Goal: Transaction & Acquisition: Purchase product/service

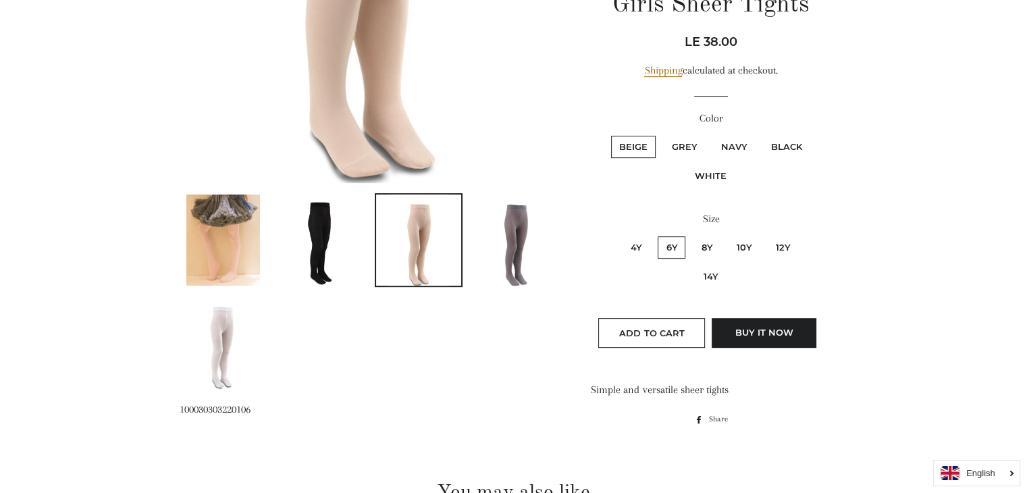
scroll to position [540, 0]
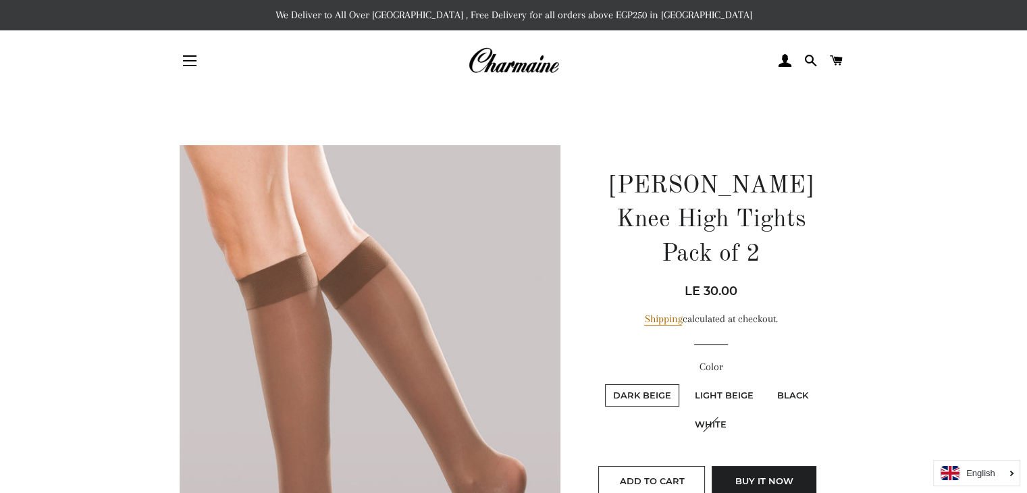
click at [737, 384] on label "Light Beige" at bounding box center [723, 395] width 75 height 22
click at [685, 382] on Beige "Light Beige" at bounding box center [684, 382] width 1 height 1
radio Beige "true"
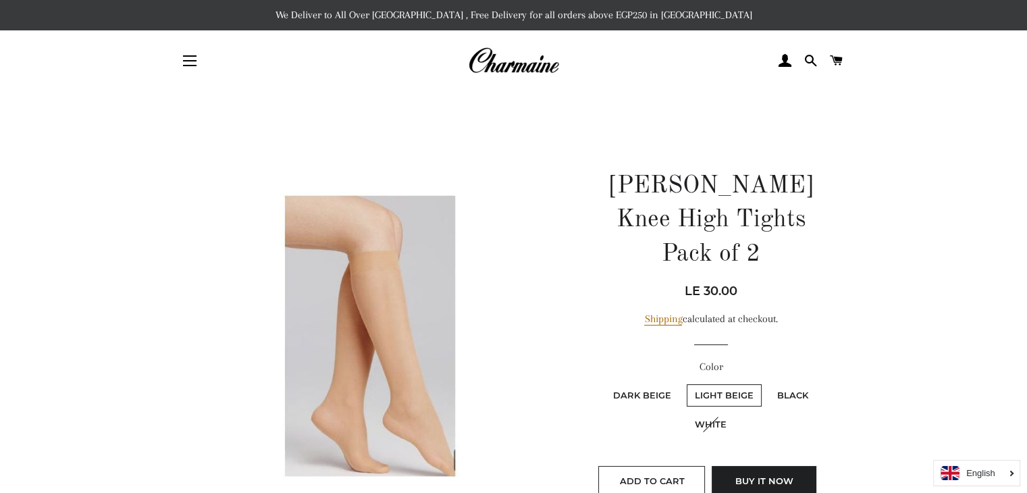
click at [750, 384] on label "Light Beige" at bounding box center [723, 395] width 75 height 22
click at [685, 382] on Beige "Light Beige" at bounding box center [684, 382] width 1 height 1
click at [786, 384] on label "Black" at bounding box center [792, 395] width 47 height 22
click at [767, 382] on input "Black" at bounding box center [767, 382] width 1 height 1
radio input "true"
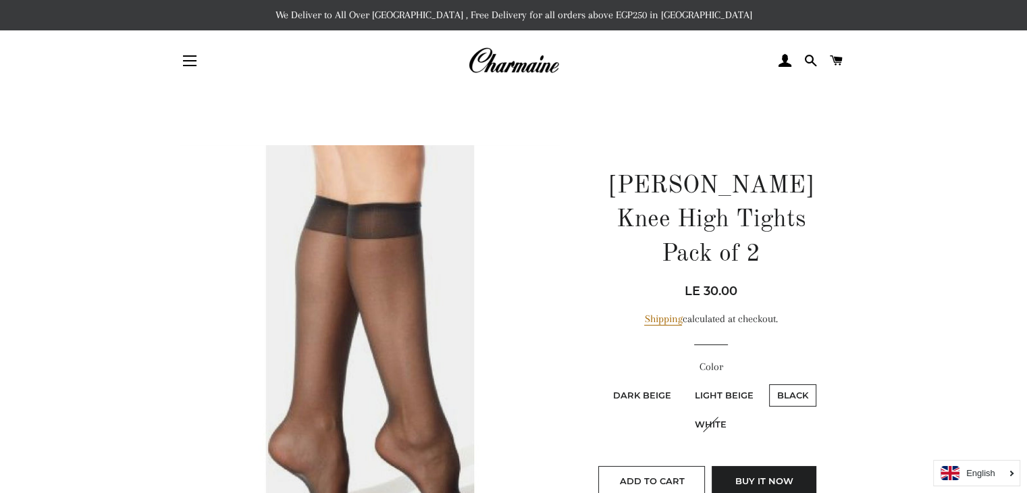
click at [711, 413] on label "White" at bounding box center [710, 424] width 48 height 22
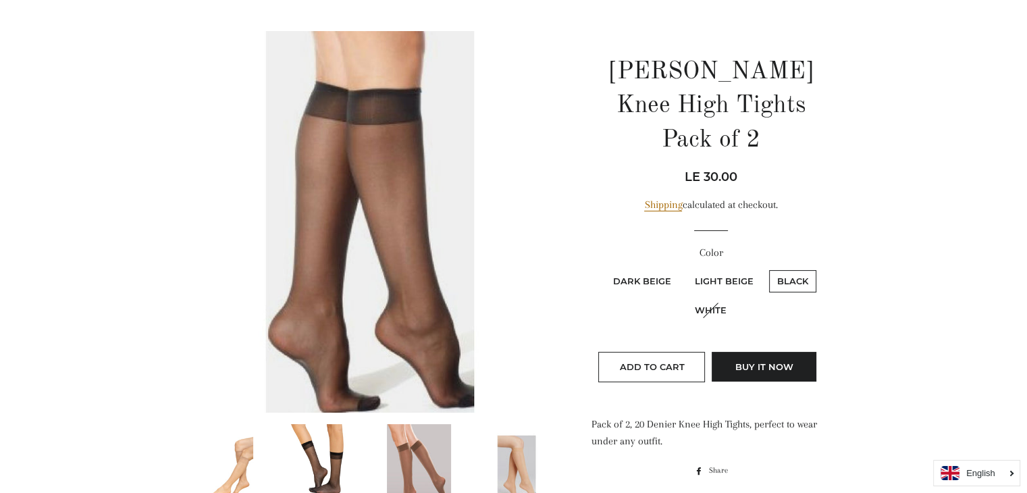
scroll to position [202, 0]
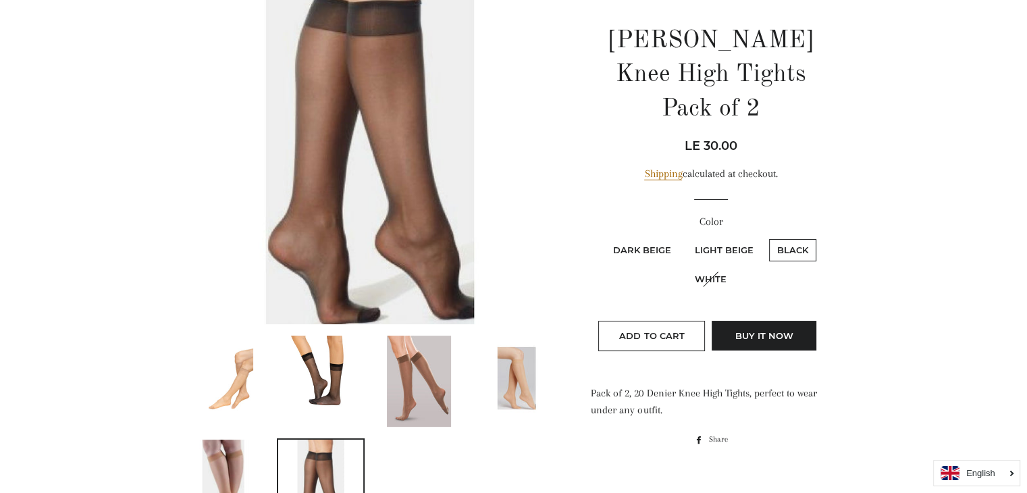
click at [313, 376] on img at bounding box center [320, 380] width 61 height 91
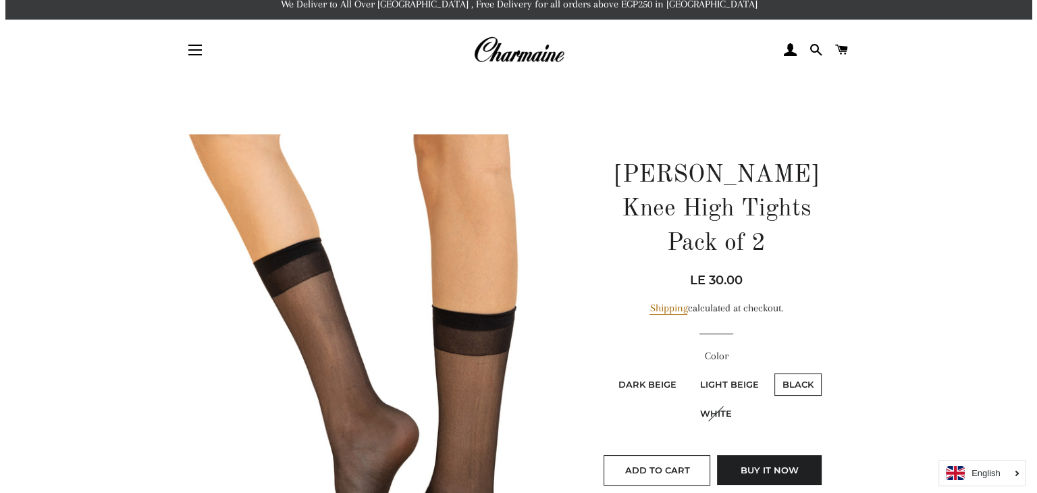
scroll to position [0, 0]
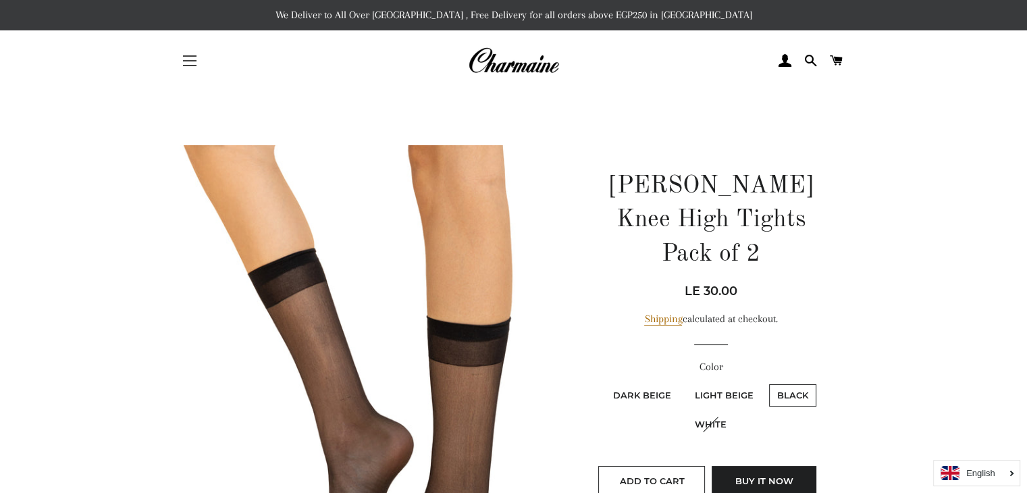
click at [192, 65] on span "button" at bounding box center [189, 65] width 13 height 1
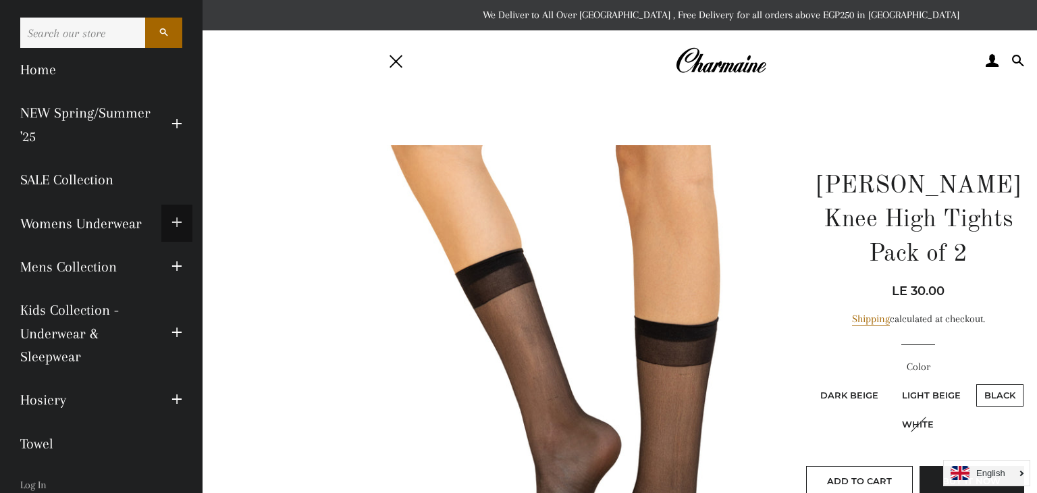
click at [171, 223] on span "button" at bounding box center [176, 223] width 11 height 17
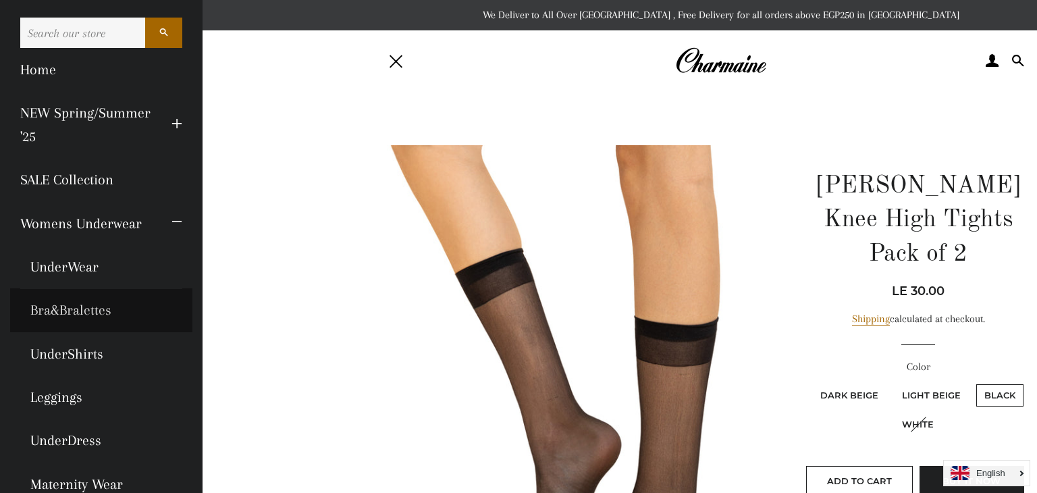
click at [84, 310] on link "Bra&Bralettes" at bounding box center [101, 309] width 182 height 43
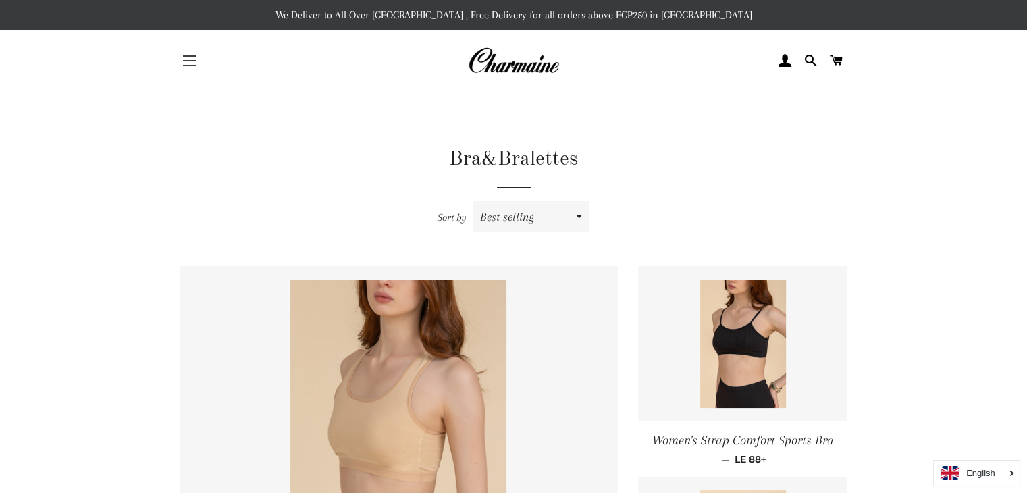
click at [194, 55] on span "button" at bounding box center [189, 55] width 13 height 1
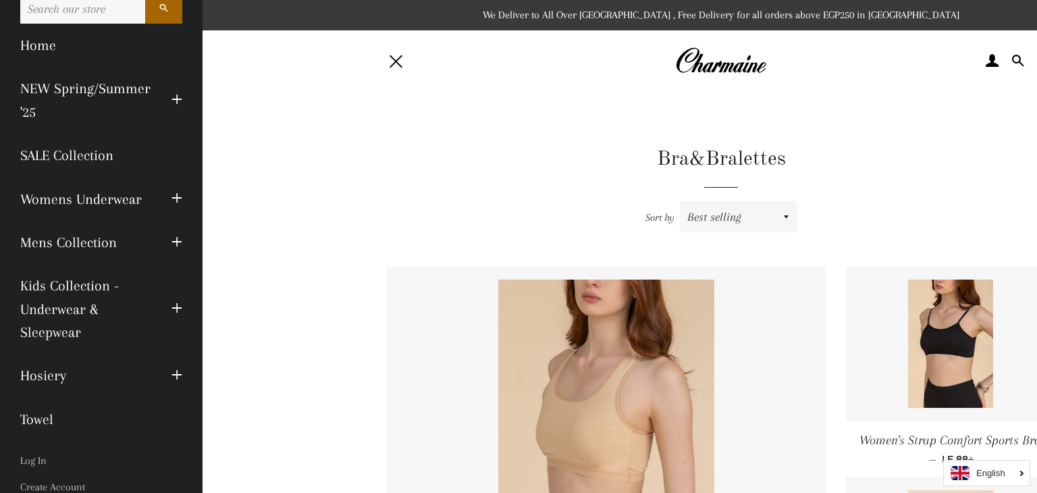
scroll to position [67, 0]
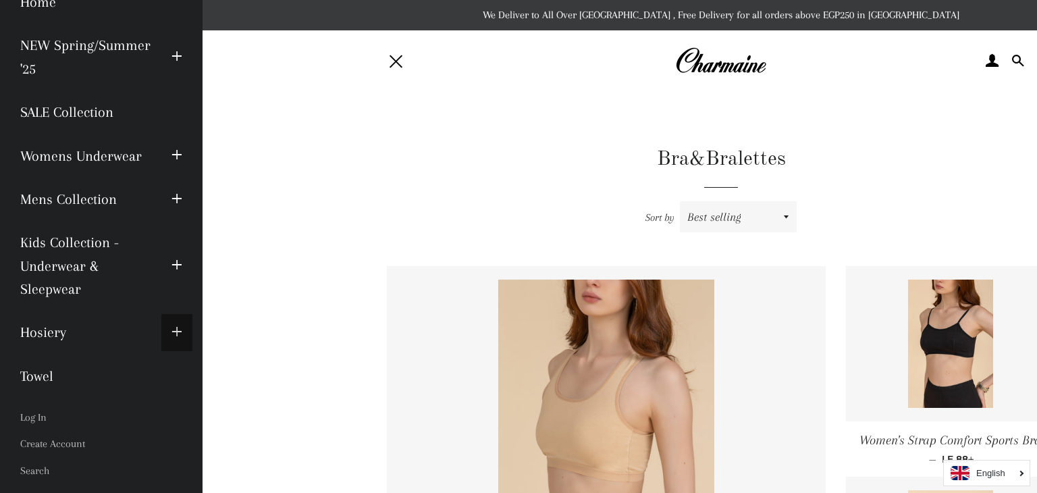
click at [171, 331] on span "button" at bounding box center [176, 332] width 11 height 17
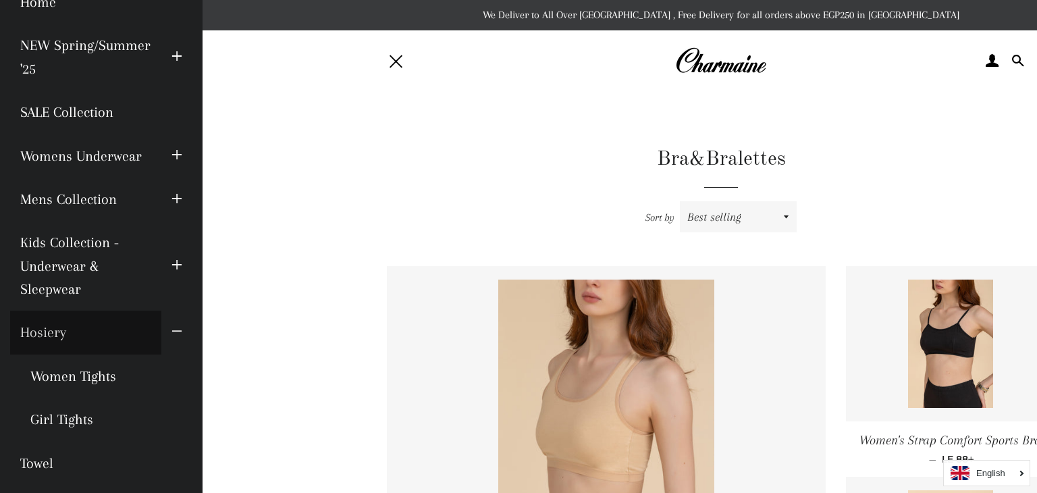
click at [65, 333] on link "Hosiery" at bounding box center [85, 331] width 151 height 43
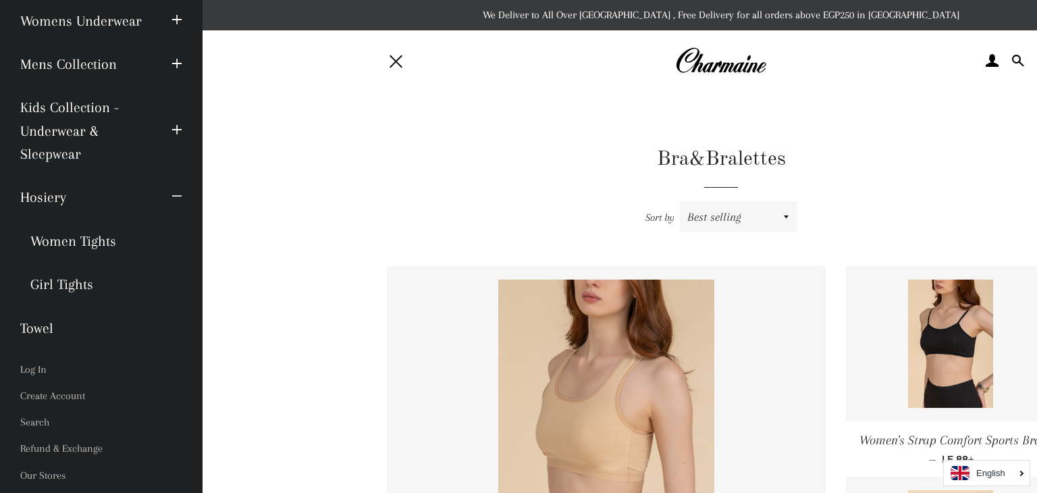
scroll to position [0, 0]
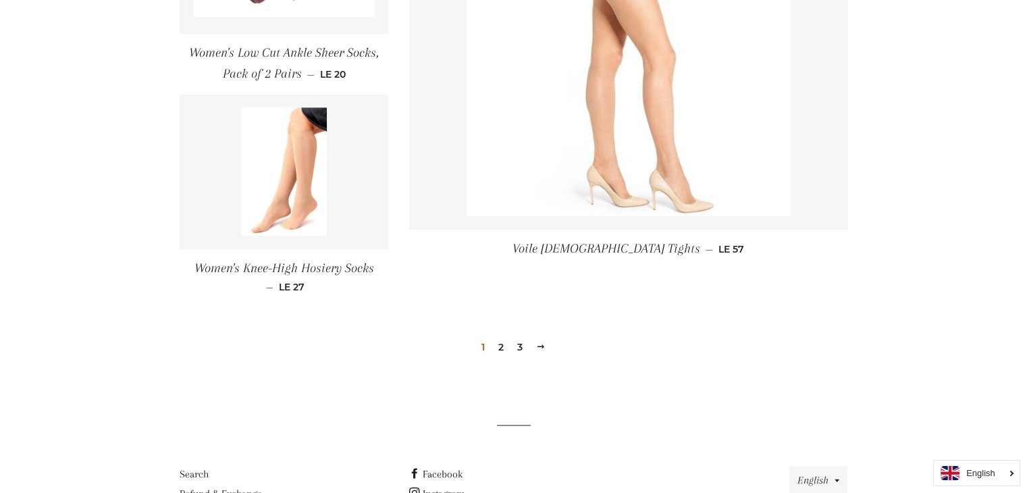
scroll to position [2025, 0]
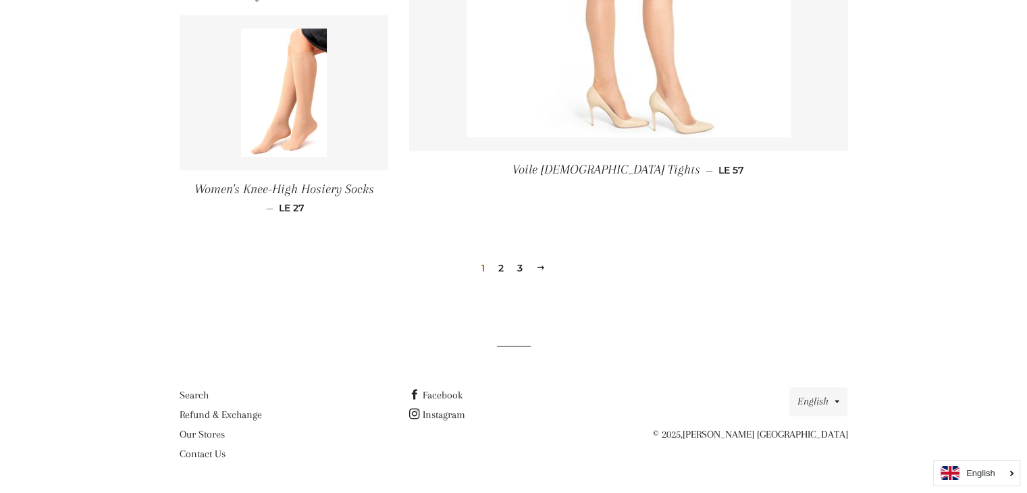
click at [501, 267] on link "2" at bounding box center [501, 268] width 16 height 20
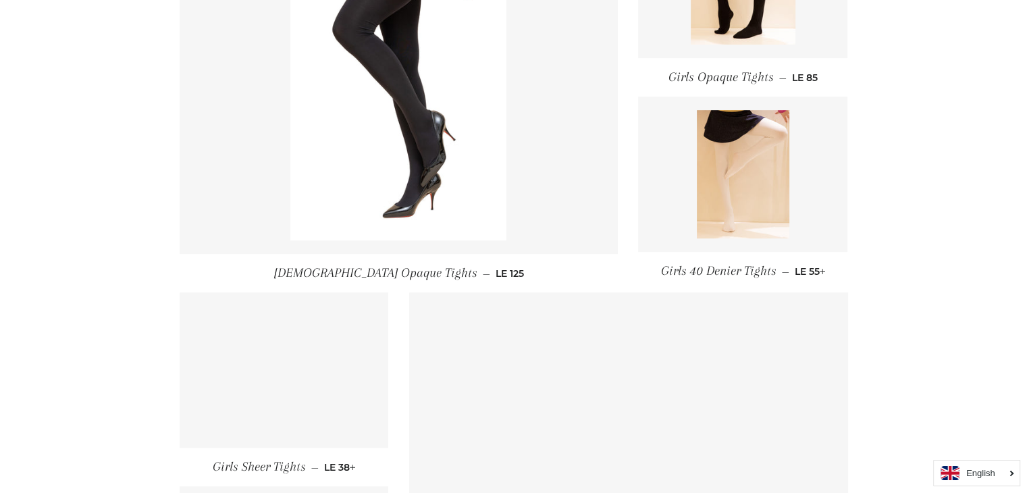
scroll to position [675, 0]
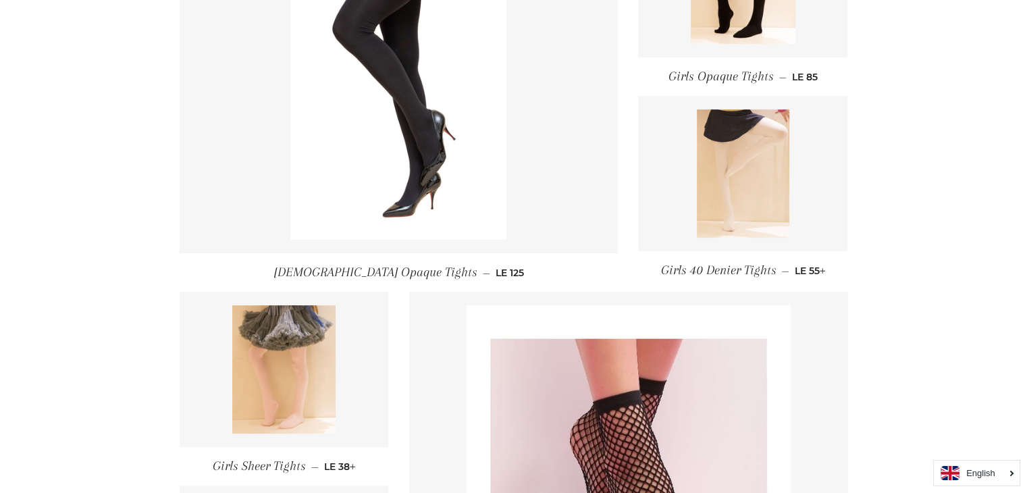
click at [733, 160] on img at bounding box center [743, 173] width 92 height 128
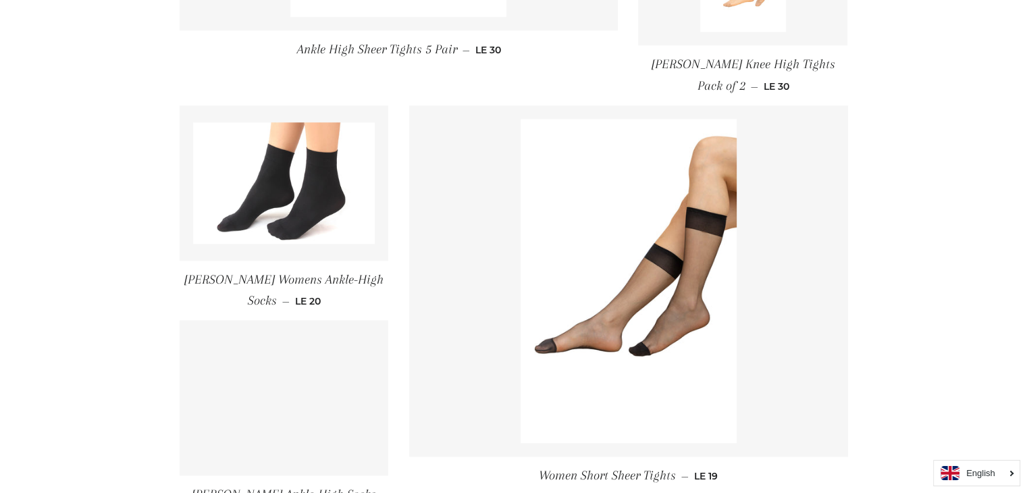
scroll to position [1957, 0]
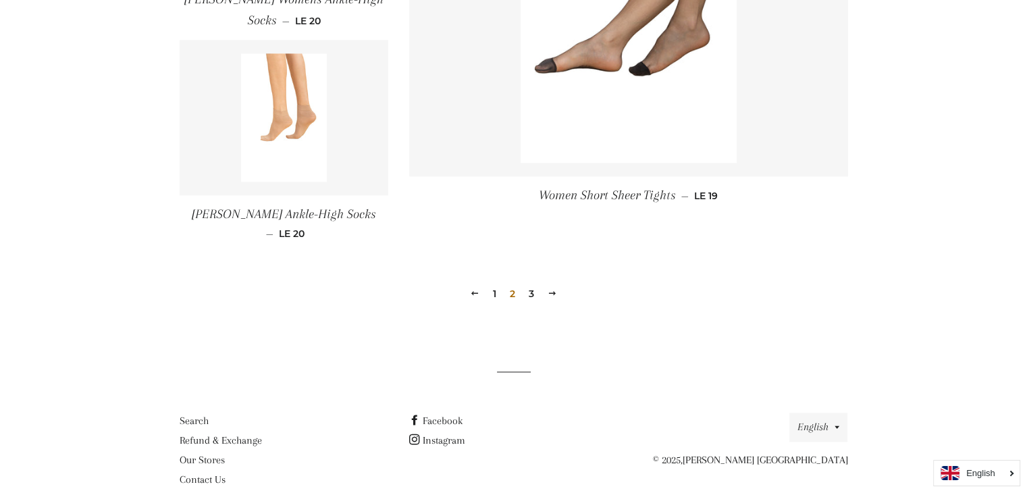
click at [529, 283] on link "3" at bounding box center [531, 293] width 16 height 20
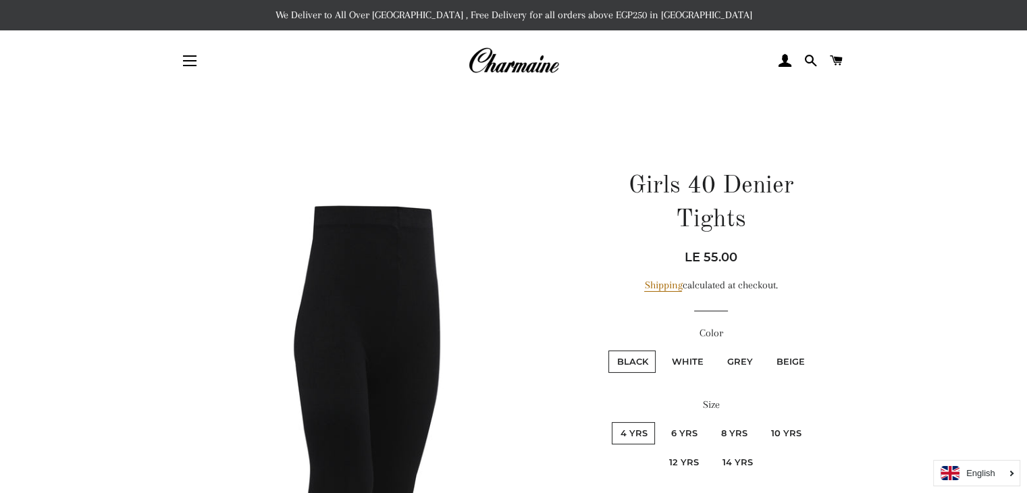
click at [697, 348] on fieldset "Black White Grey Beige" at bounding box center [710, 367] width 237 height 39
click at [695, 355] on label "White" at bounding box center [687, 361] width 48 height 22
click at [661, 349] on input "White" at bounding box center [661, 348] width 1 height 1
radio input "true"
